Goal: Navigation & Orientation: Find specific page/section

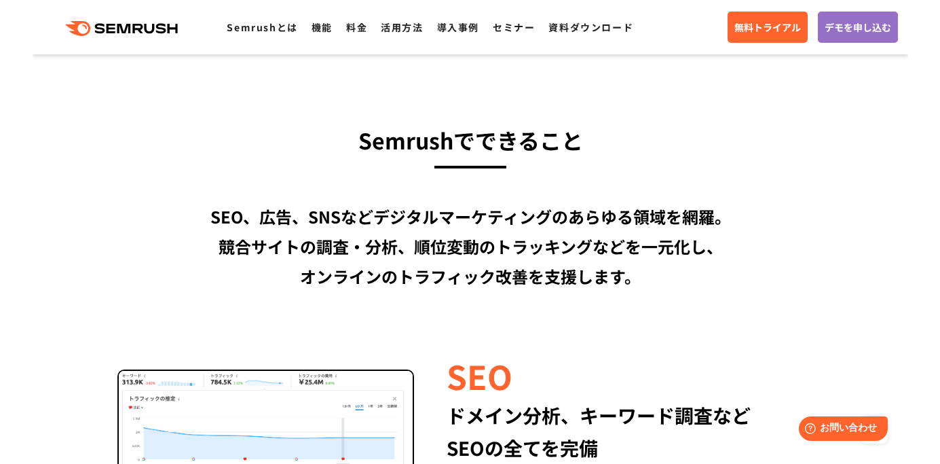
scroll to position [1008, 0]
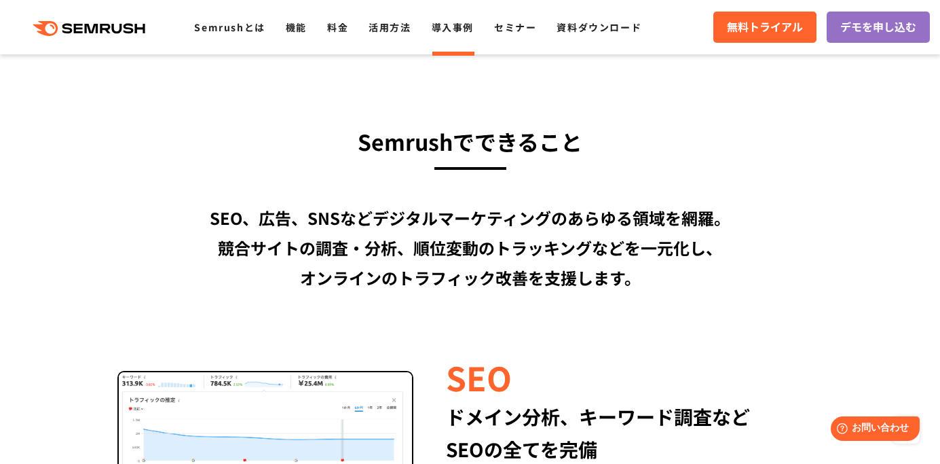
click at [456, 27] on link "導入事例" at bounding box center [453, 27] width 42 height 14
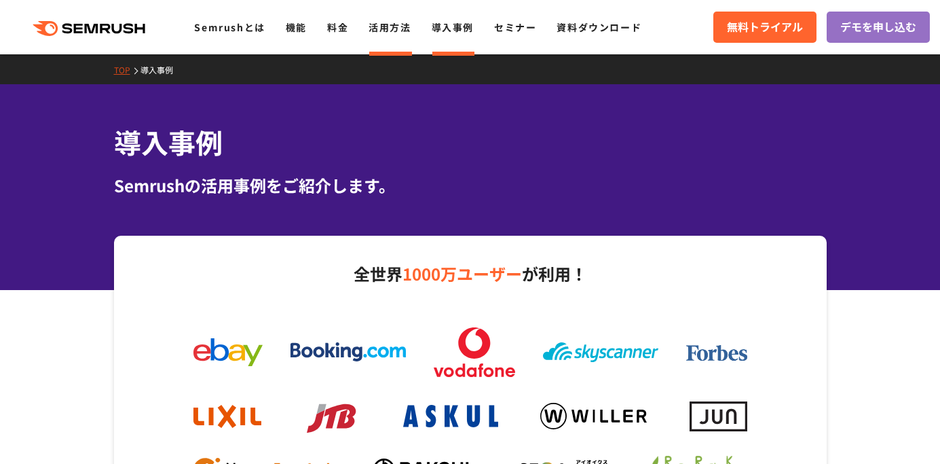
click at [385, 28] on link "活用方法" at bounding box center [389, 27] width 42 height 14
